Goal: Task Accomplishment & Management: Manage account settings

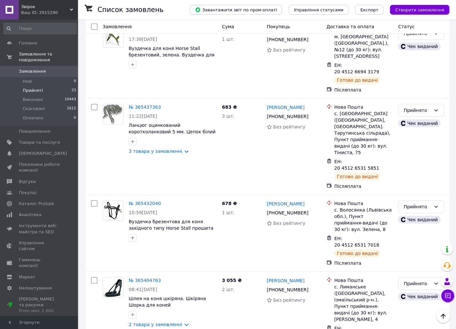
scroll to position [1242, 0]
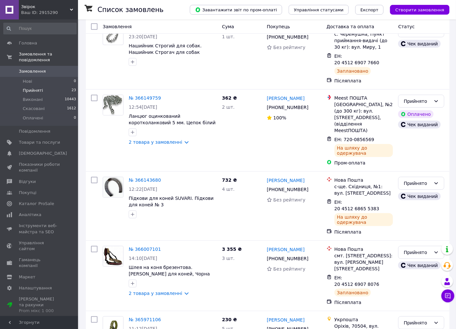
scroll to position [576, 0]
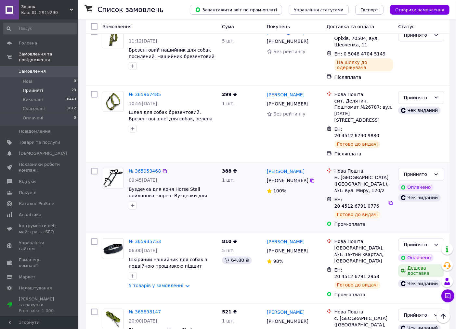
click at [244, 177] on div "1 шт." at bounding box center [242, 180] width 40 height 6
